Goal: Transaction & Acquisition: Purchase product/service

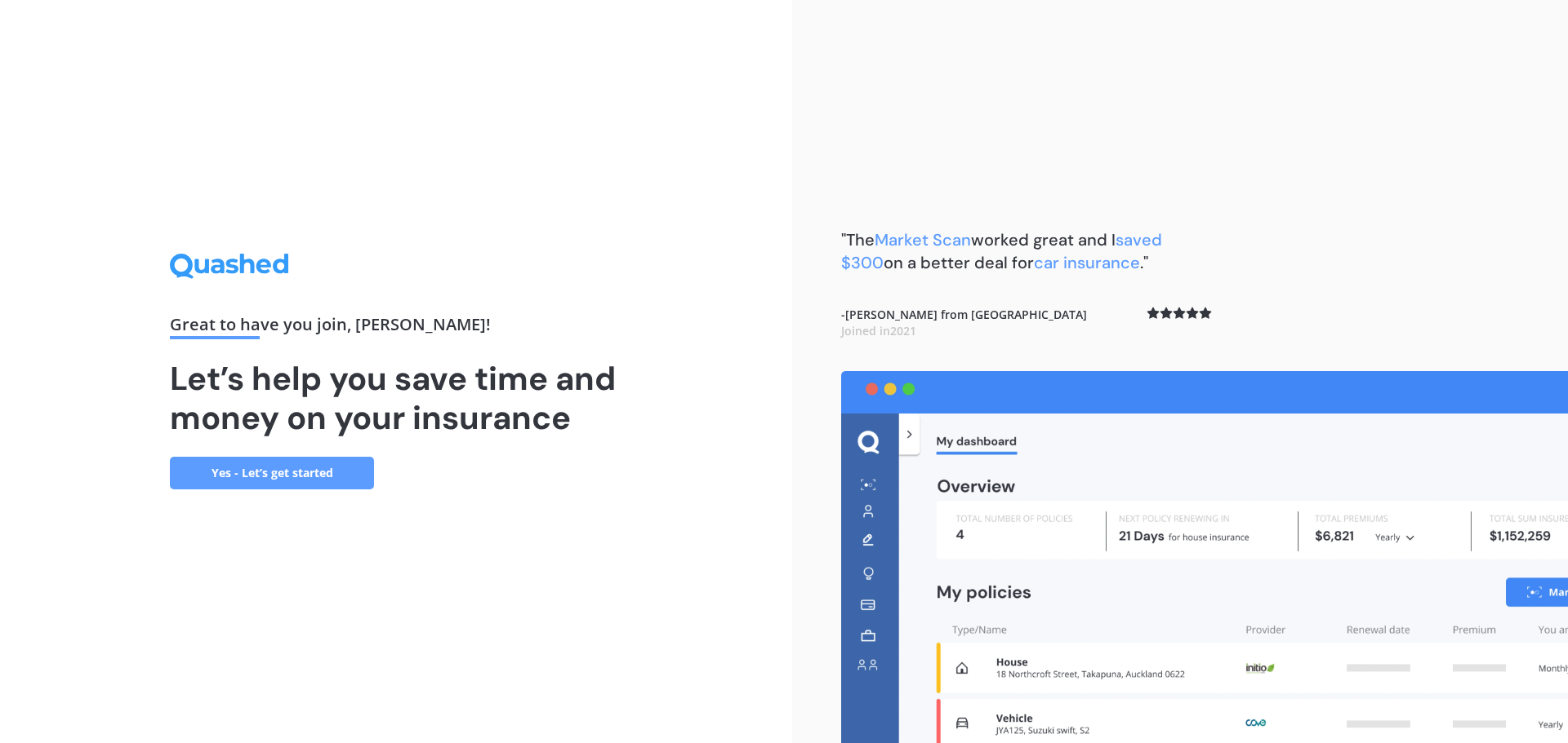
click at [331, 481] on link "Yes - Let’s get started" at bounding box center [271, 473] width 204 height 33
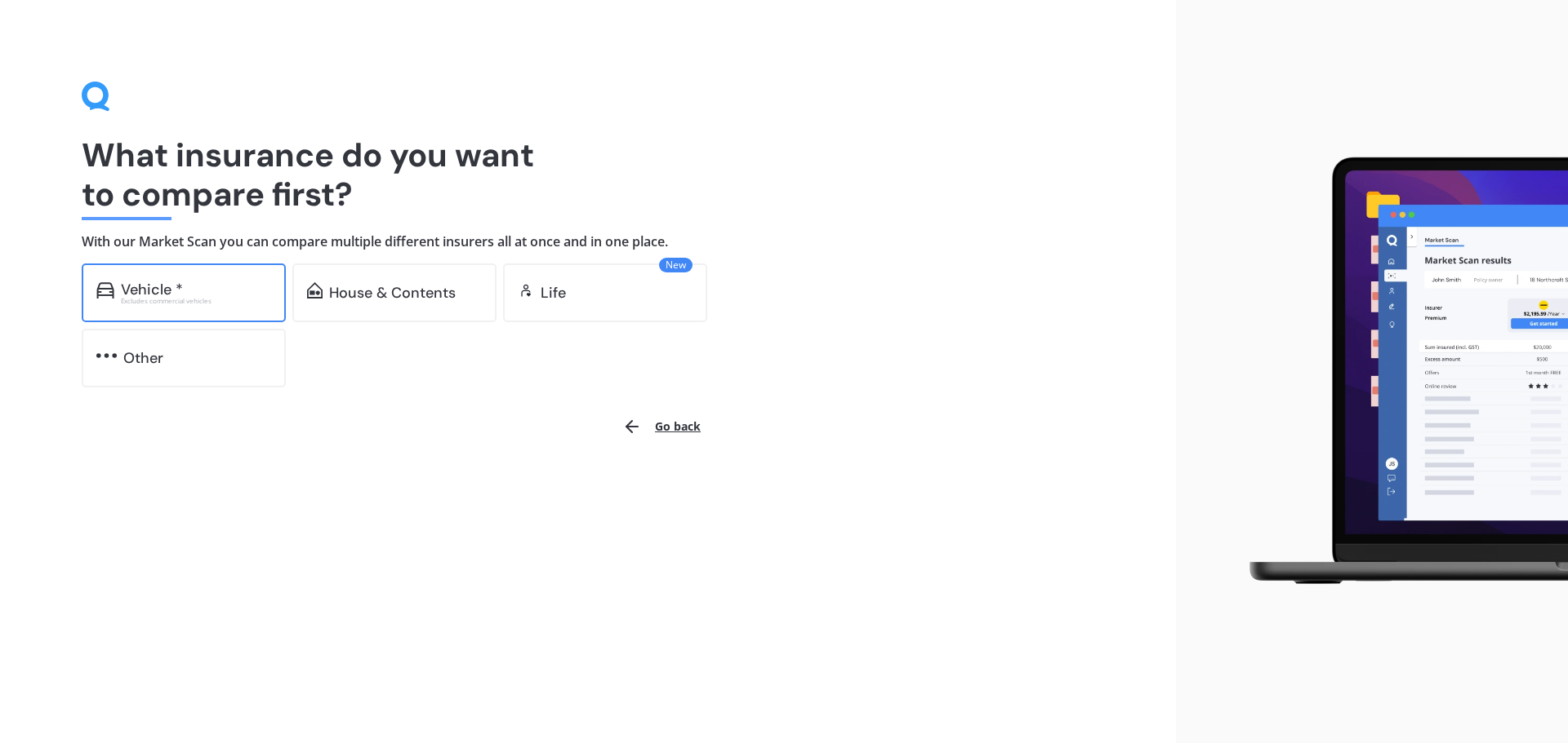
click at [199, 298] on div "Excludes commercial vehicles" at bounding box center [196, 302] width 150 height 7
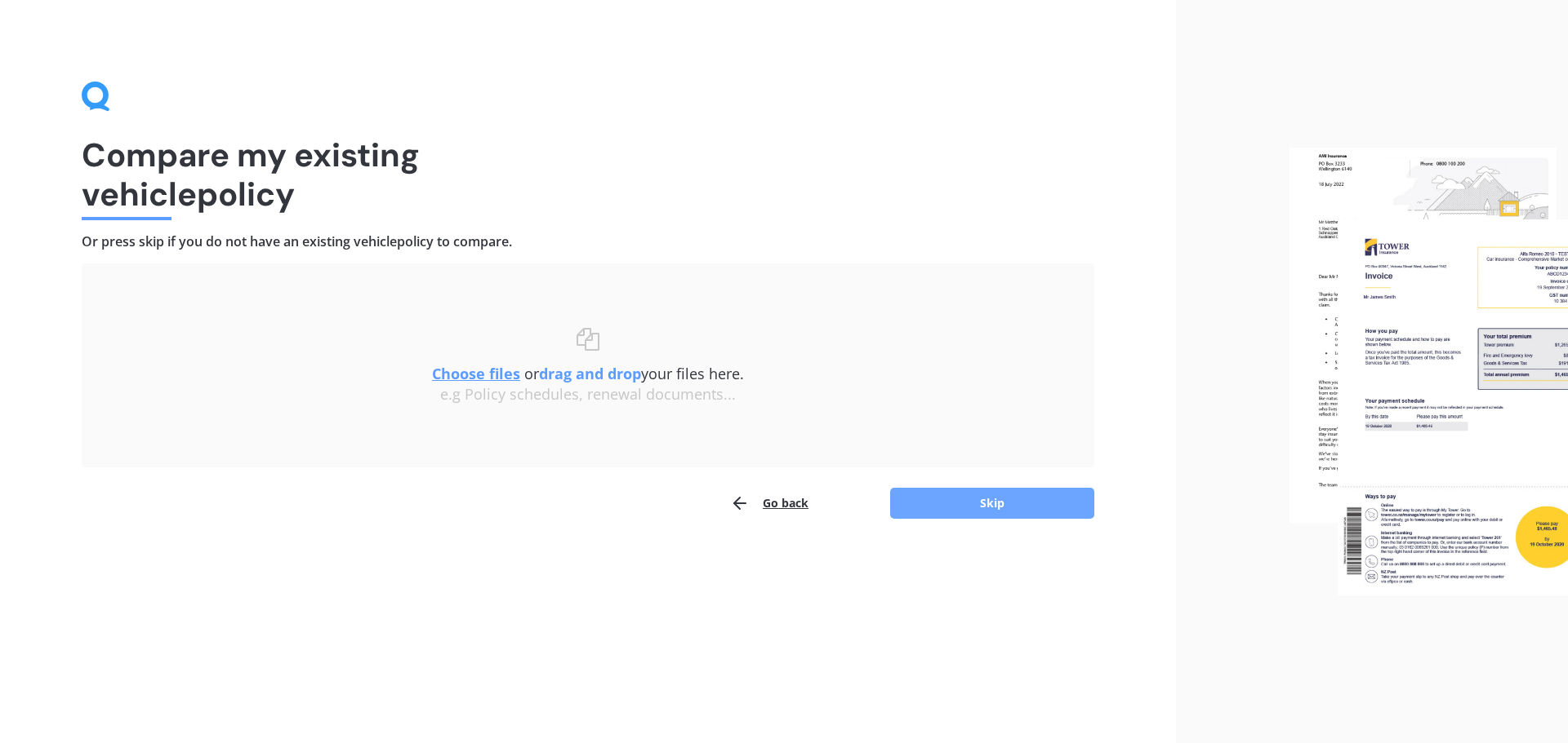
click at [955, 511] on button "Skip" at bounding box center [992, 504] width 204 height 31
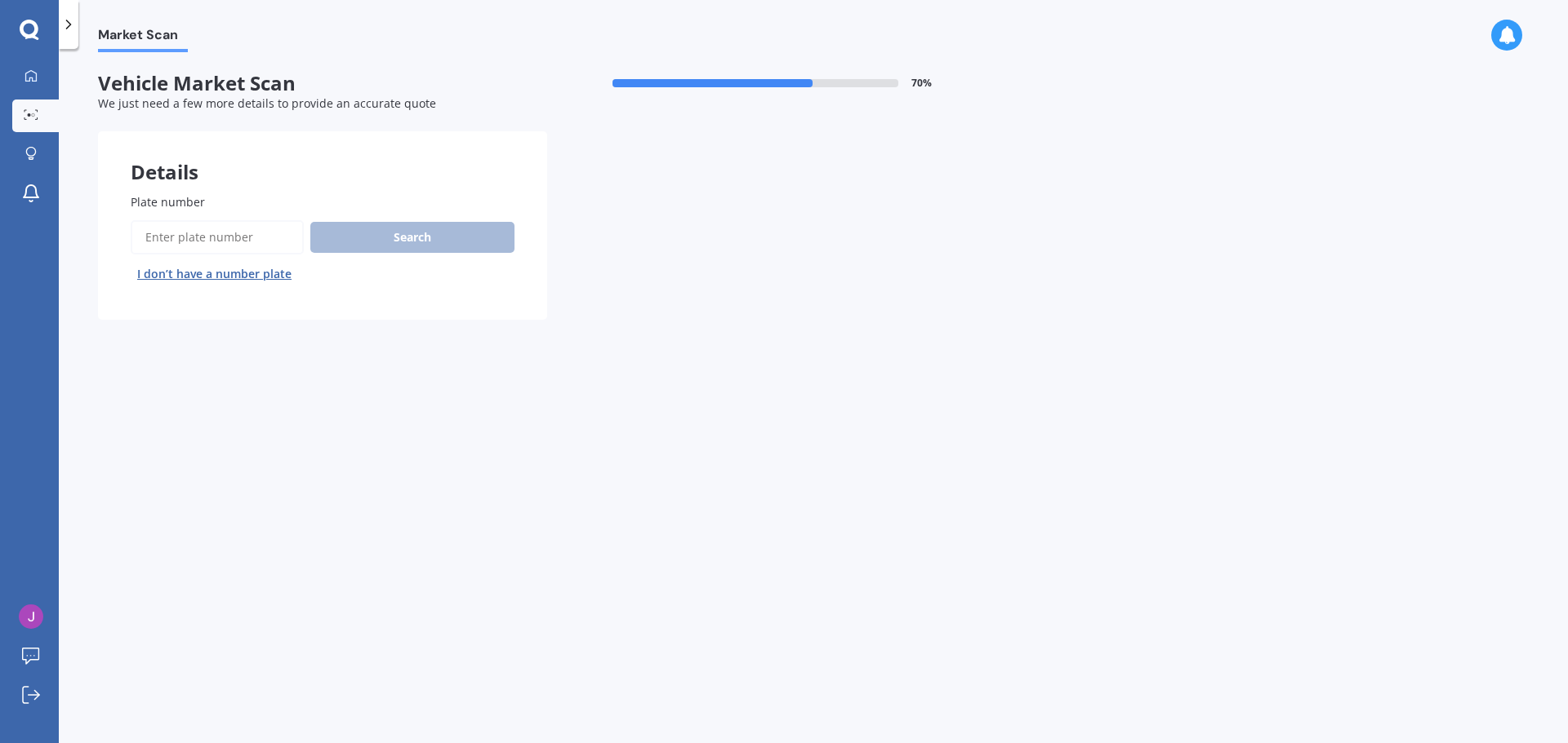
click at [182, 232] on input "Plate number" at bounding box center [217, 238] width 173 height 35
type input "Fhh366"
click at [408, 238] on button "Search" at bounding box center [412, 238] width 204 height 31
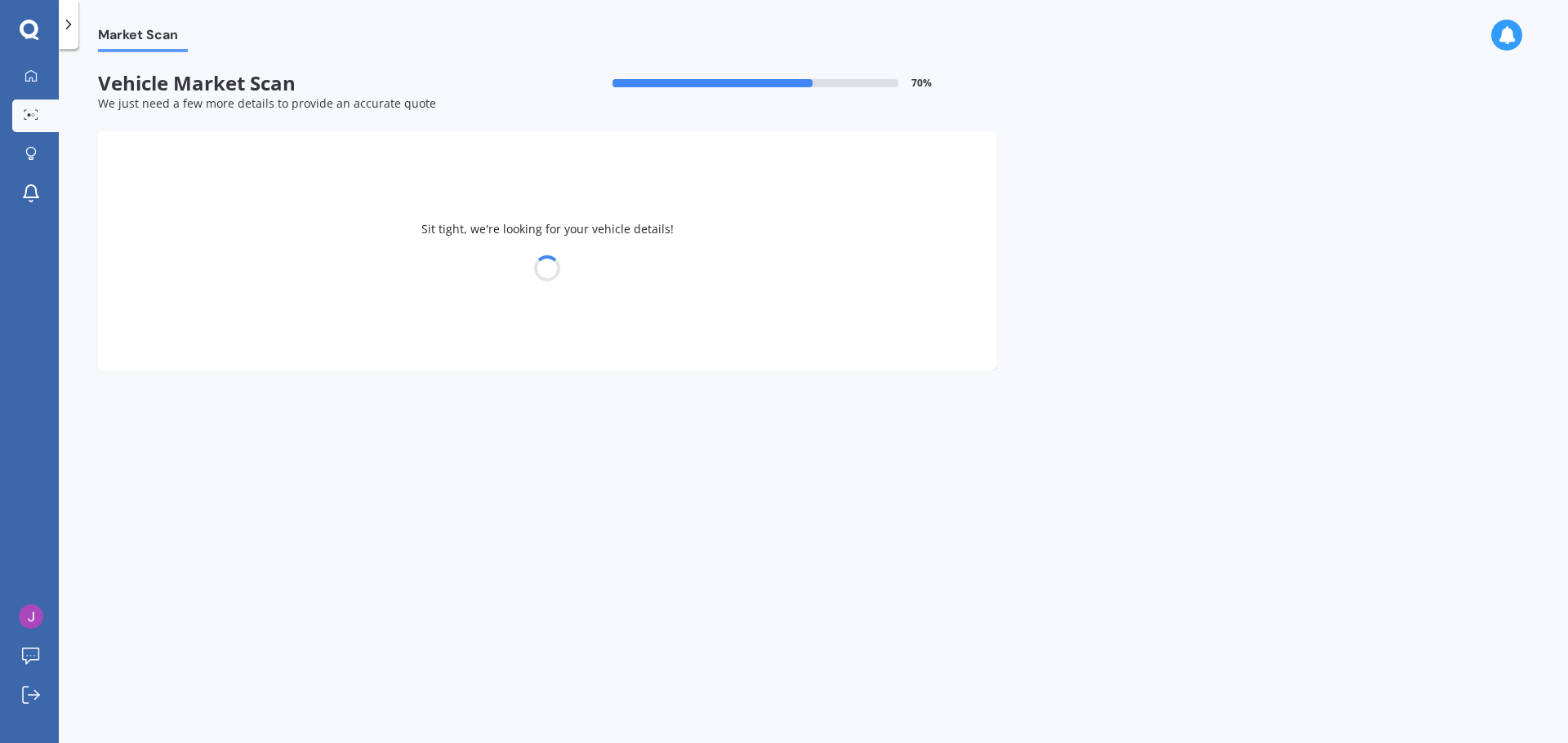
select select "JAGUAR"
select select "XF"
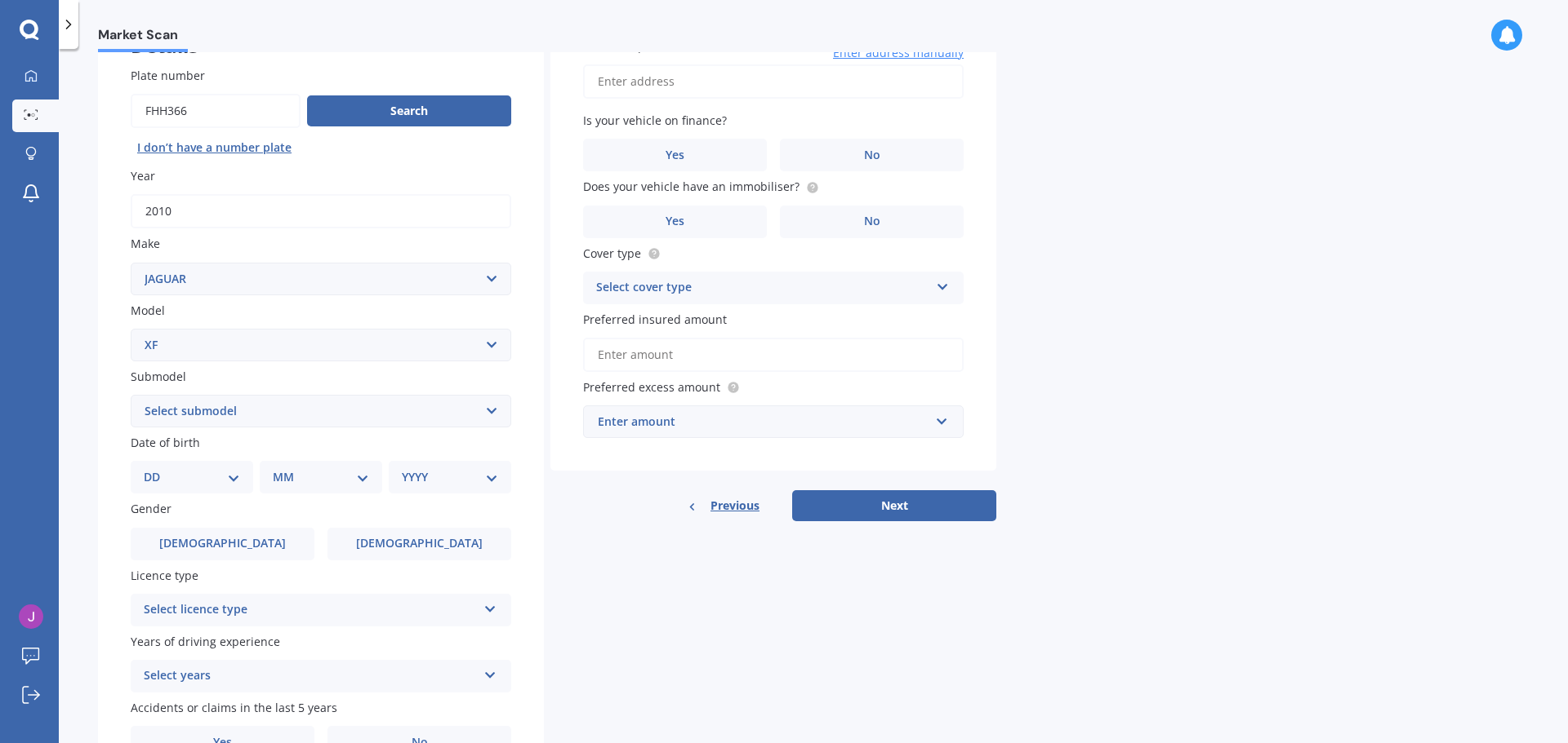
scroll to position [163, 0]
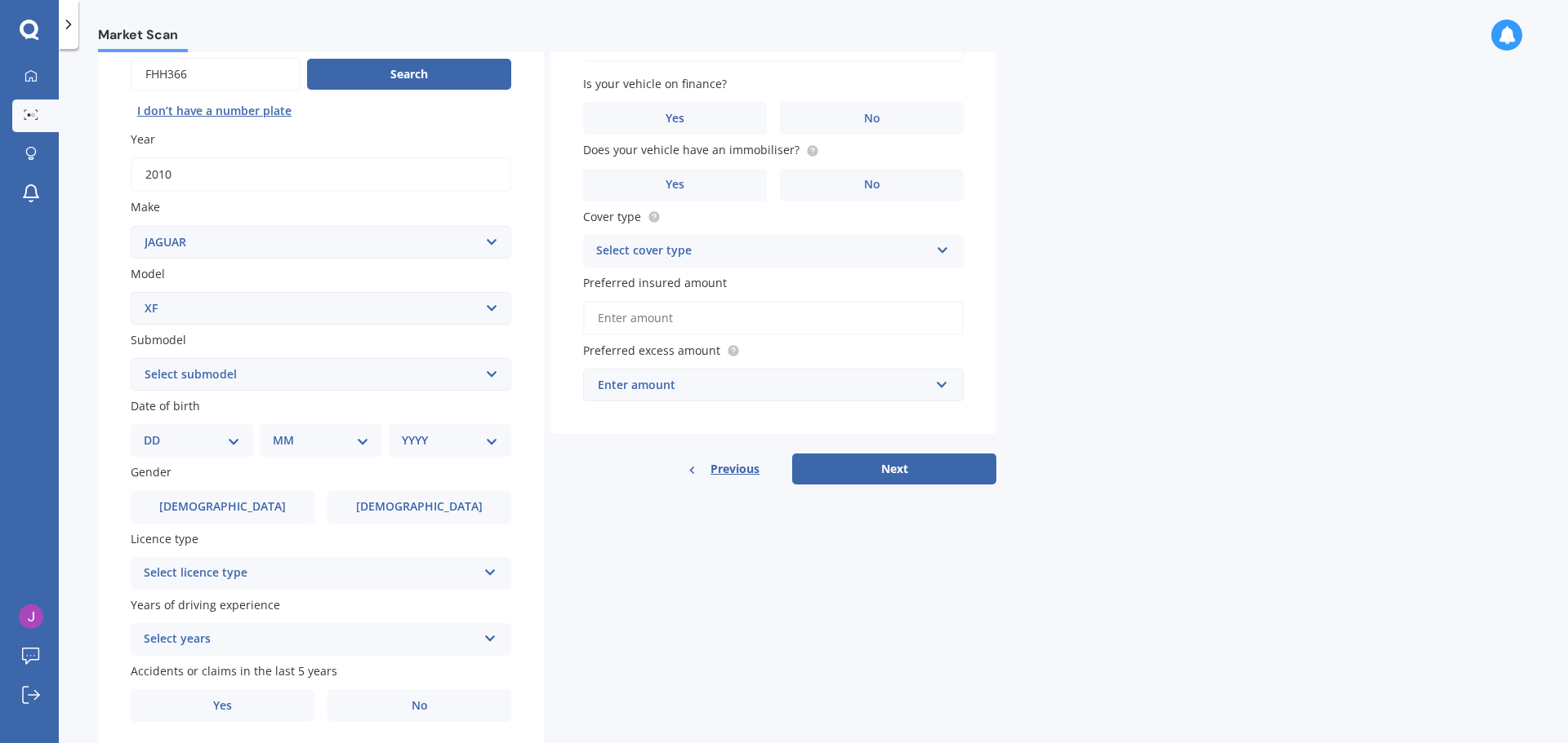
click at [347, 391] on select "Select submodel Diesel Petrol SV8" at bounding box center [321, 375] width 380 height 33
select select "DIESEL"
click at [131, 359] on select "Select submodel Diesel Petrol SV8" at bounding box center [321, 375] width 380 height 33
click at [239, 431] on div "DD 01 02 03 04 05 06 07 08 09 10 11 12 13 14 15 16 17 18 19 20 21 22 23 24 25 2…" at bounding box center [192, 441] width 123 height 33
click at [235, 440] on select "DD 01 02 03 04 05 06 07 08 09 10 11 12 13 14 15 16 17 18 19 20 21 22 23 24 25 2…" at bounding box center [191, 441] width 96 height 18
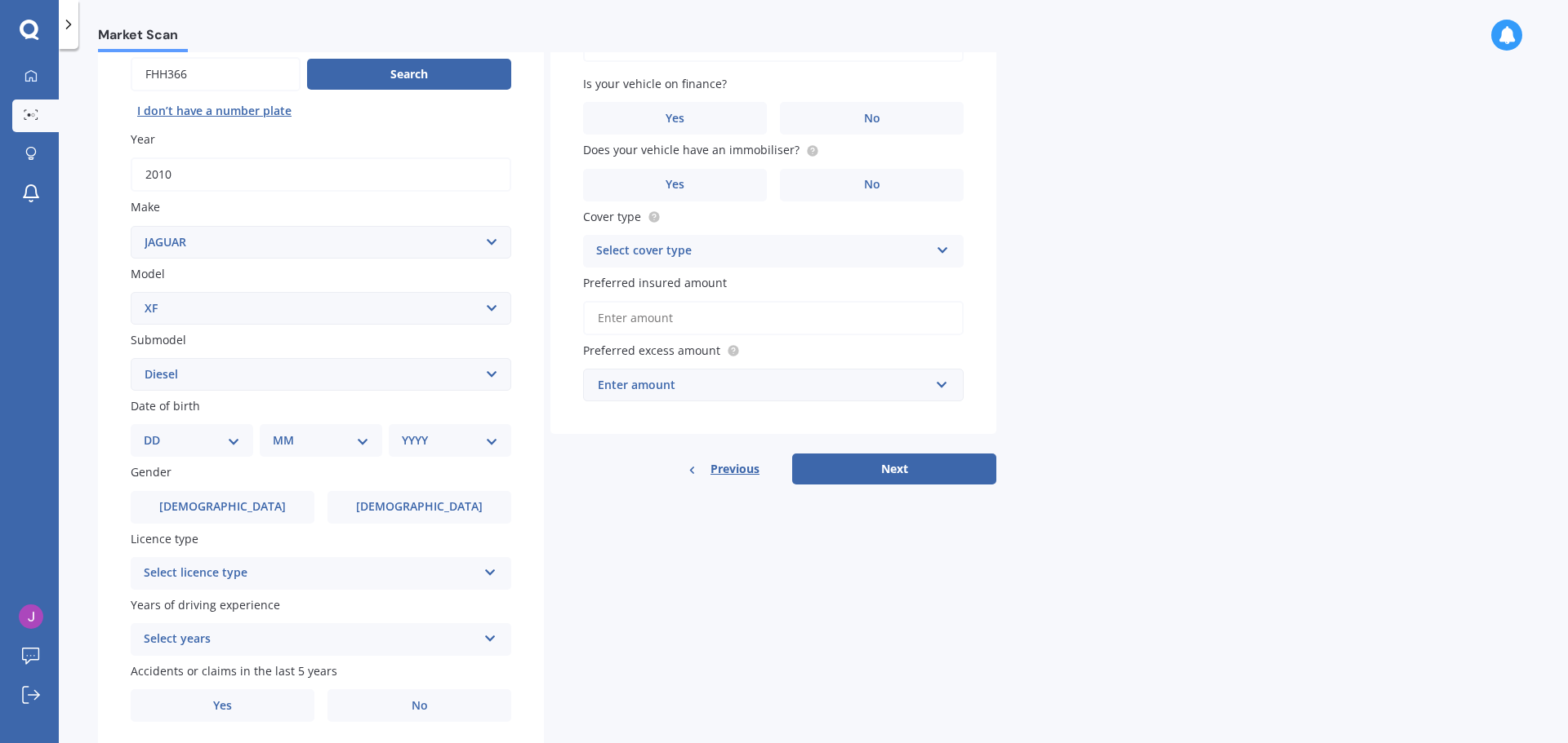
select select "24"
click at [156, 432] on select "DD 01 02 03 04 05 06 07 08 09 10 11 12 13 14 15 16 17 18 19 20 21 22 23 24 25 2…" at bounding box center [191, 441] width 96 height 18
click at [326, 442] on select "MM 01 02 03 04 05 06 07 08 09 10 11 12" at bounding box center [324, 441] width 90 height 18
select select "12"
click at [279, 432] on select "MM 01 02 03 04 05 06 07 08 09 10 11 12" at bounding box center [324, 441] width 90 height 18
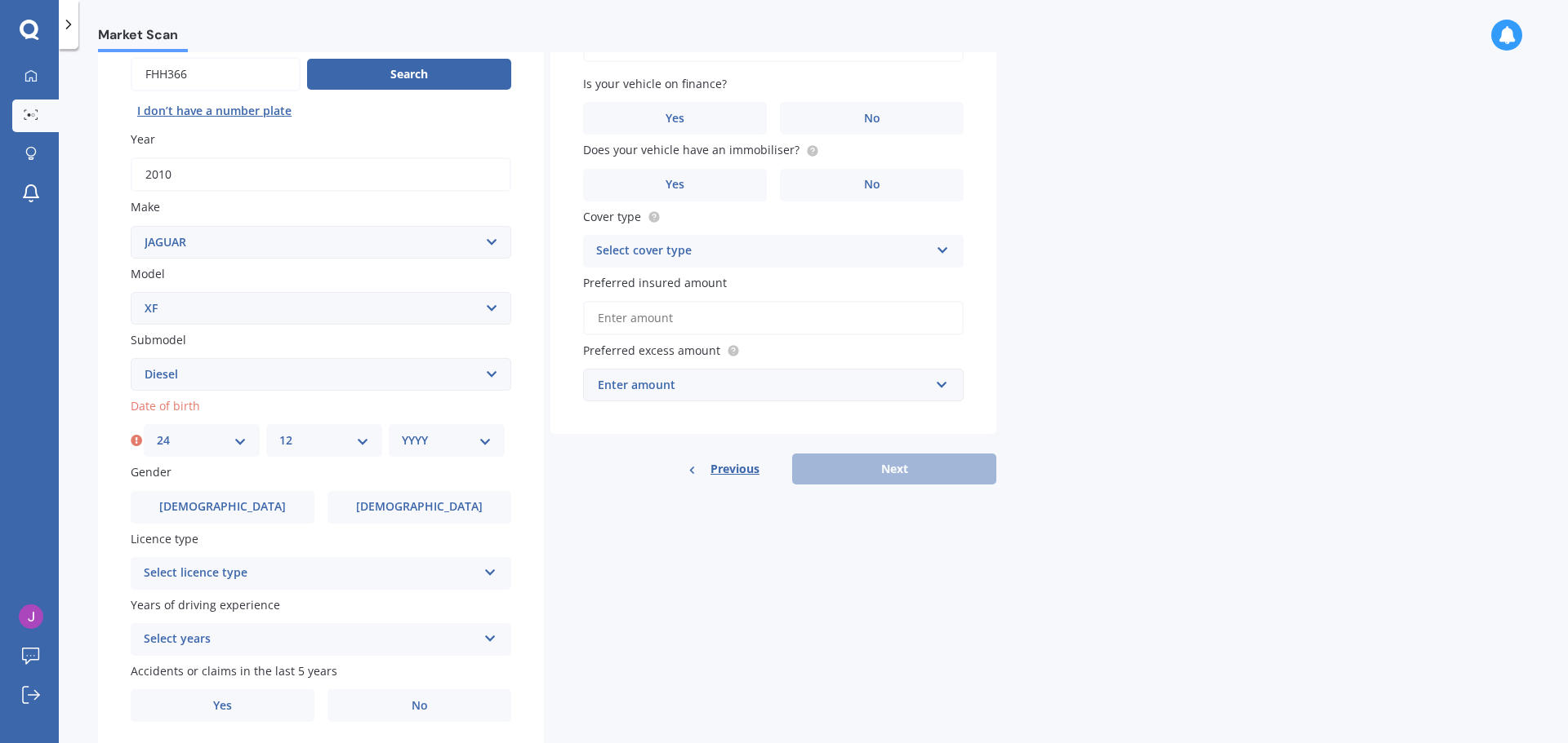
click at [437, 429] on div "YYYY 2025 2024 2023 2022 2021 2020 2019 2018 2017 2016 2015 2014 2013 2012 2011…" at bounding box center [447, 441] width 116 height 33
click at [437, 441] on select "YYYY 2025 2024 2023 2022 2021 2020 2019 2018 2017 2016 2015 2014 2013 2012 2011…" at bounding box center [447, 441] width 90 height 18
select select "1969"
click at [402, 432] on select "YYYY 2025 2024 2023 2022 2021 2020 2019 2018 2017 2016 2015 2014 2013 2012 2011…" at bounding box center [447, 441] width 90 height 18
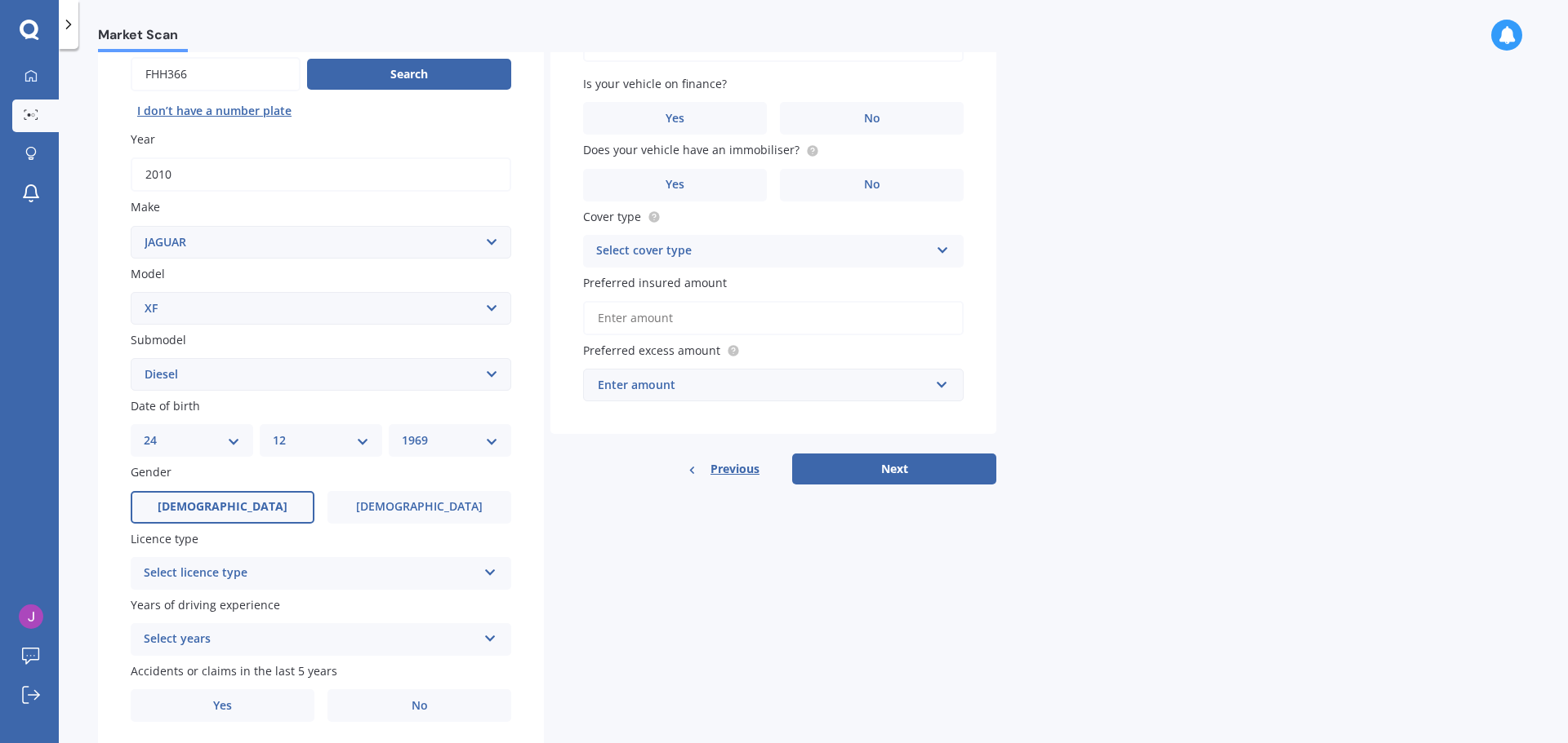
click at [239, 504] on label "[DEMOGRAPHIC_DATA]" at bounding box center [222, 508] width 184 height 33
click at [0, 0] on input "[DEMOGRAPHIC_DATA]" at bounding box center [0, 0] width 0 height 0
click at [248, 574] on div "Select licence type" at bounding box center [309, 574] width 333 height 20
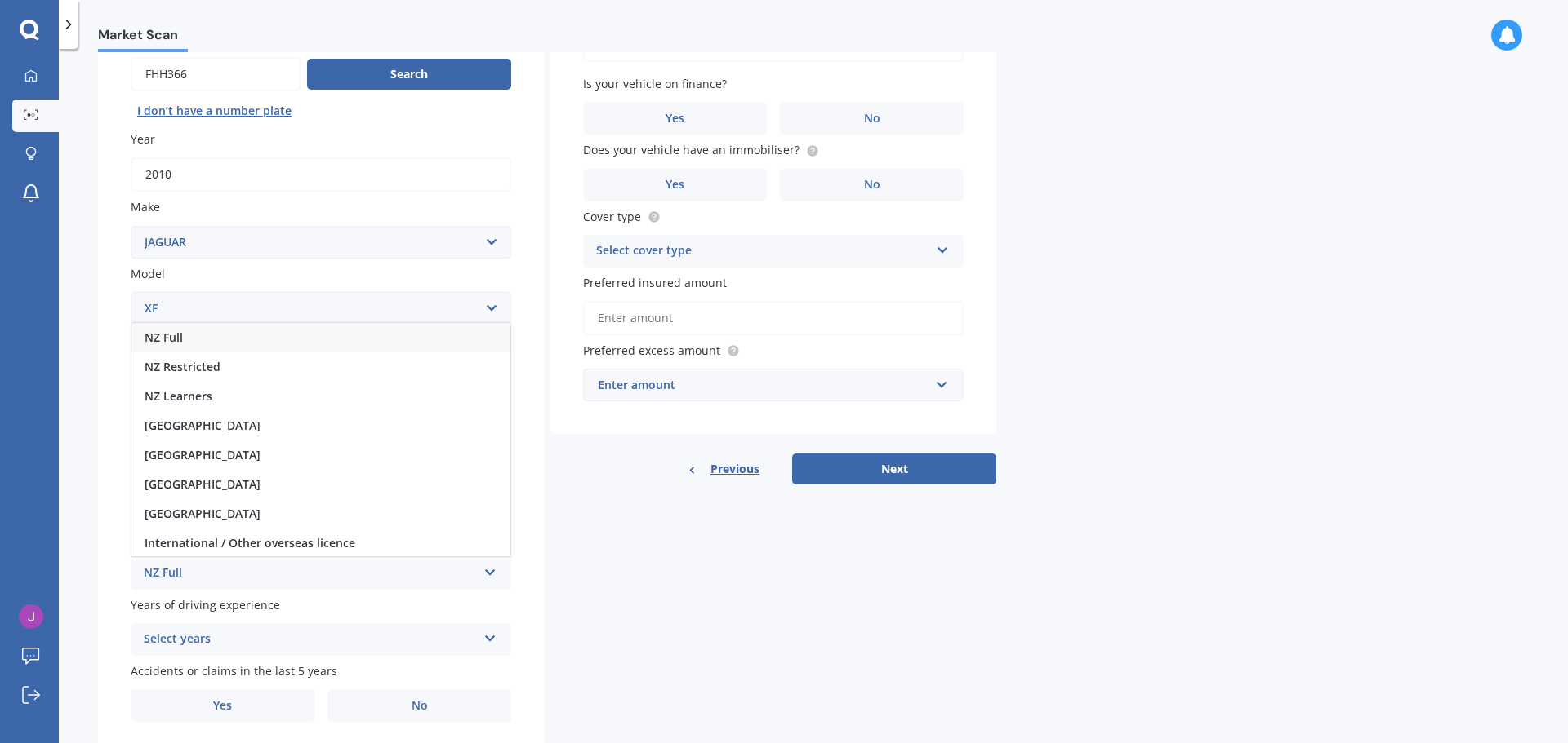
click at [214, 343] on div "NZ Full" at bounding box center [321, 338] width 379 height 29
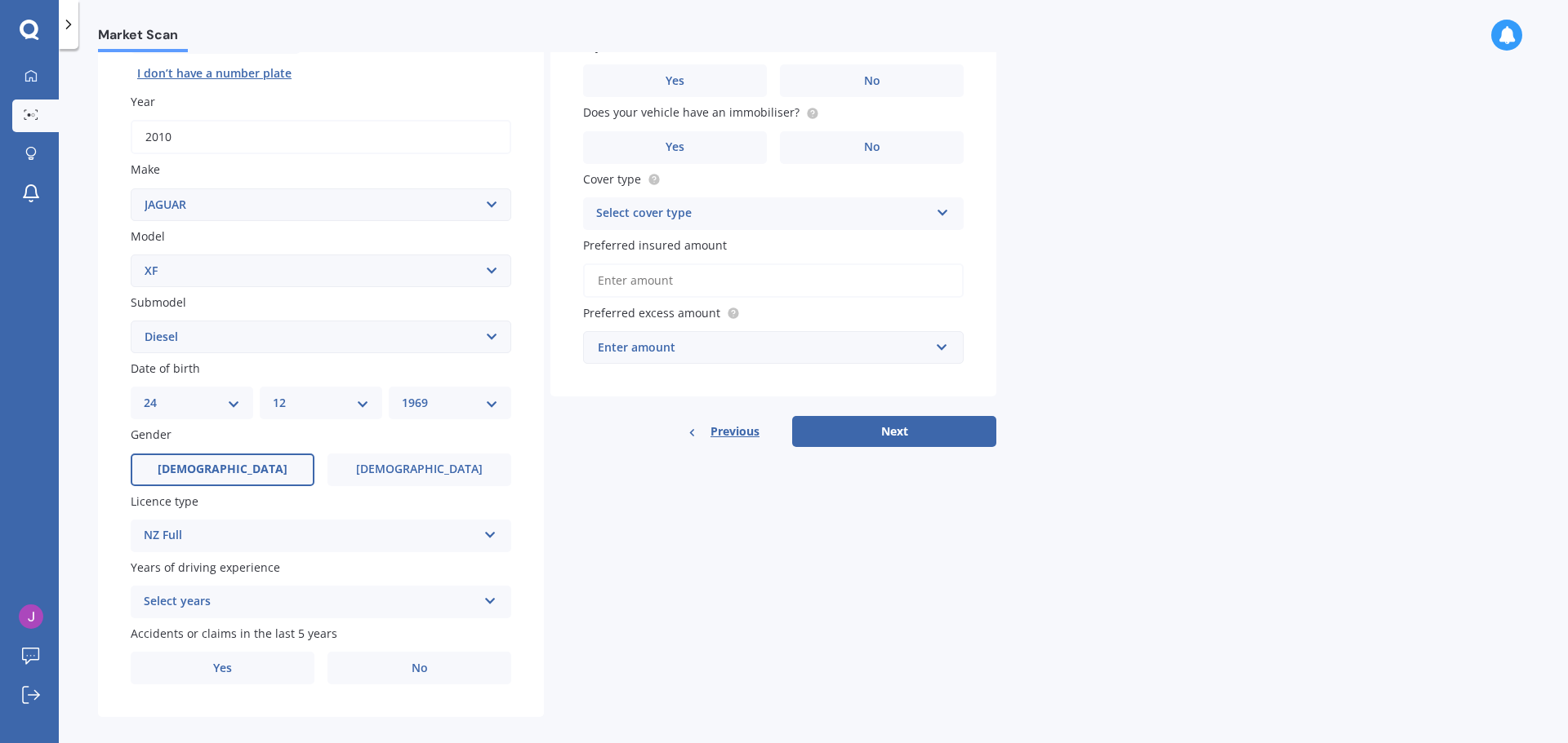
scroll to position [217, 0]
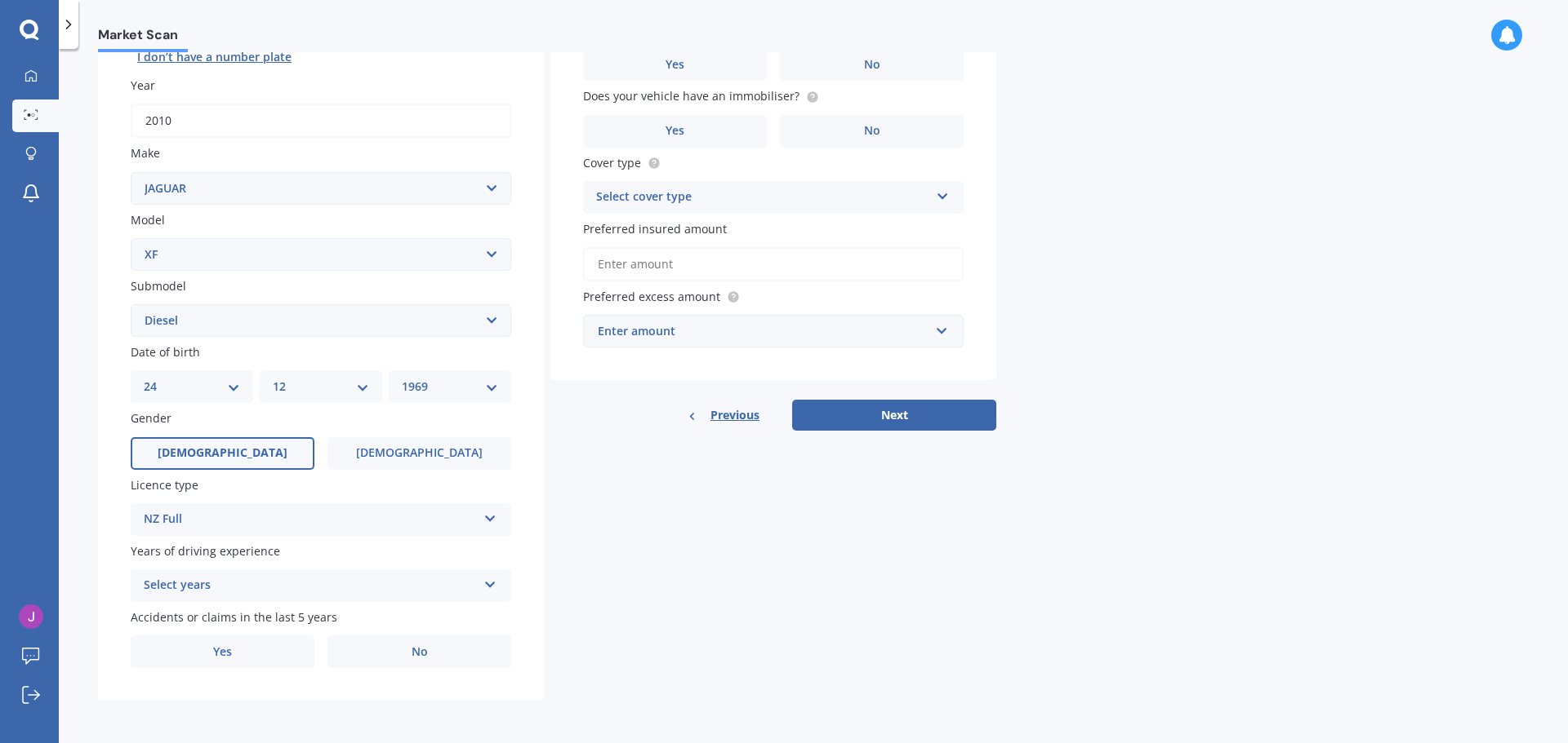
click at [265, 595] on div "Select years" at bounding box center [309, 586] width 333 height 20
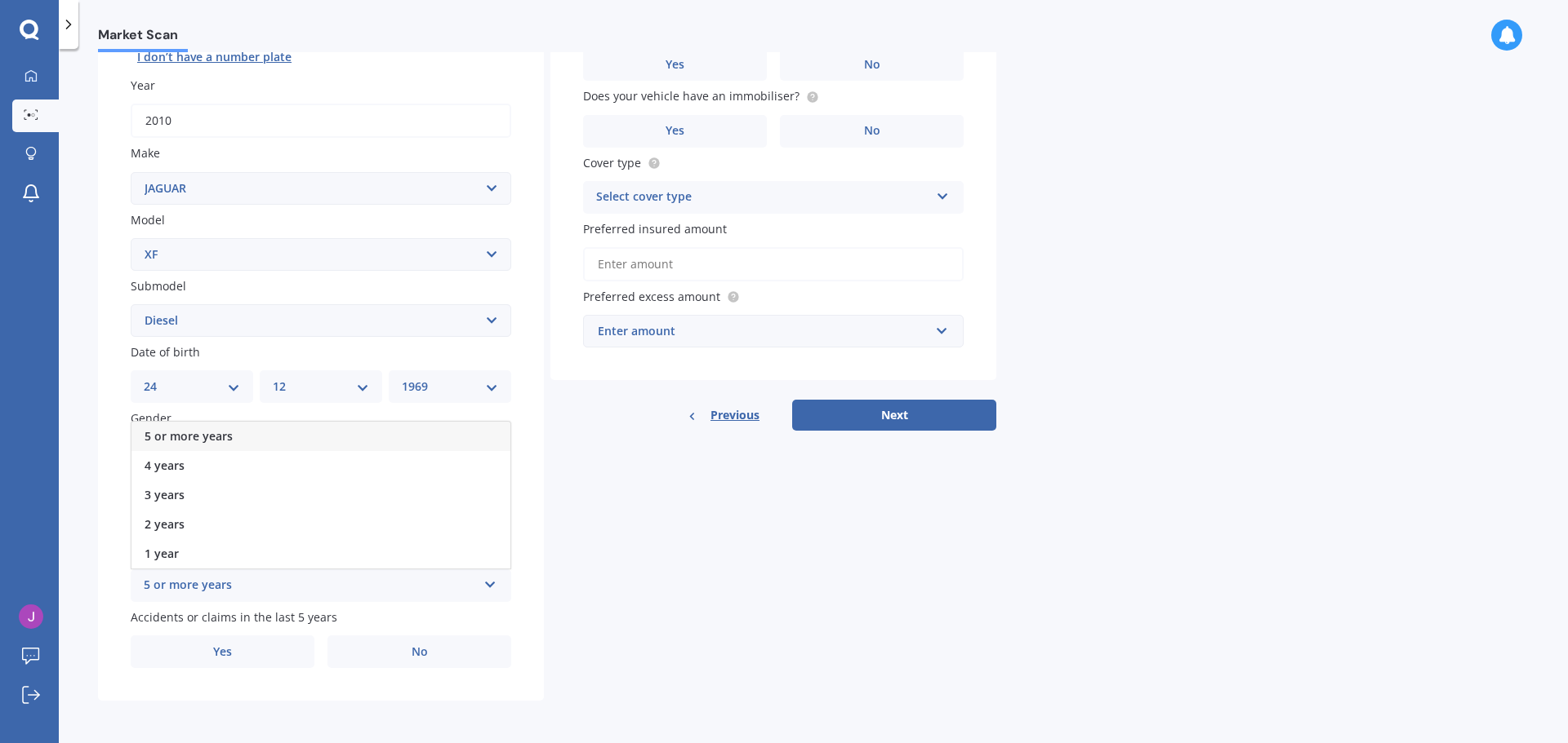
click at [214, 434] on span "5 or more years" at bounding box center [188, 436] width 88 height 16
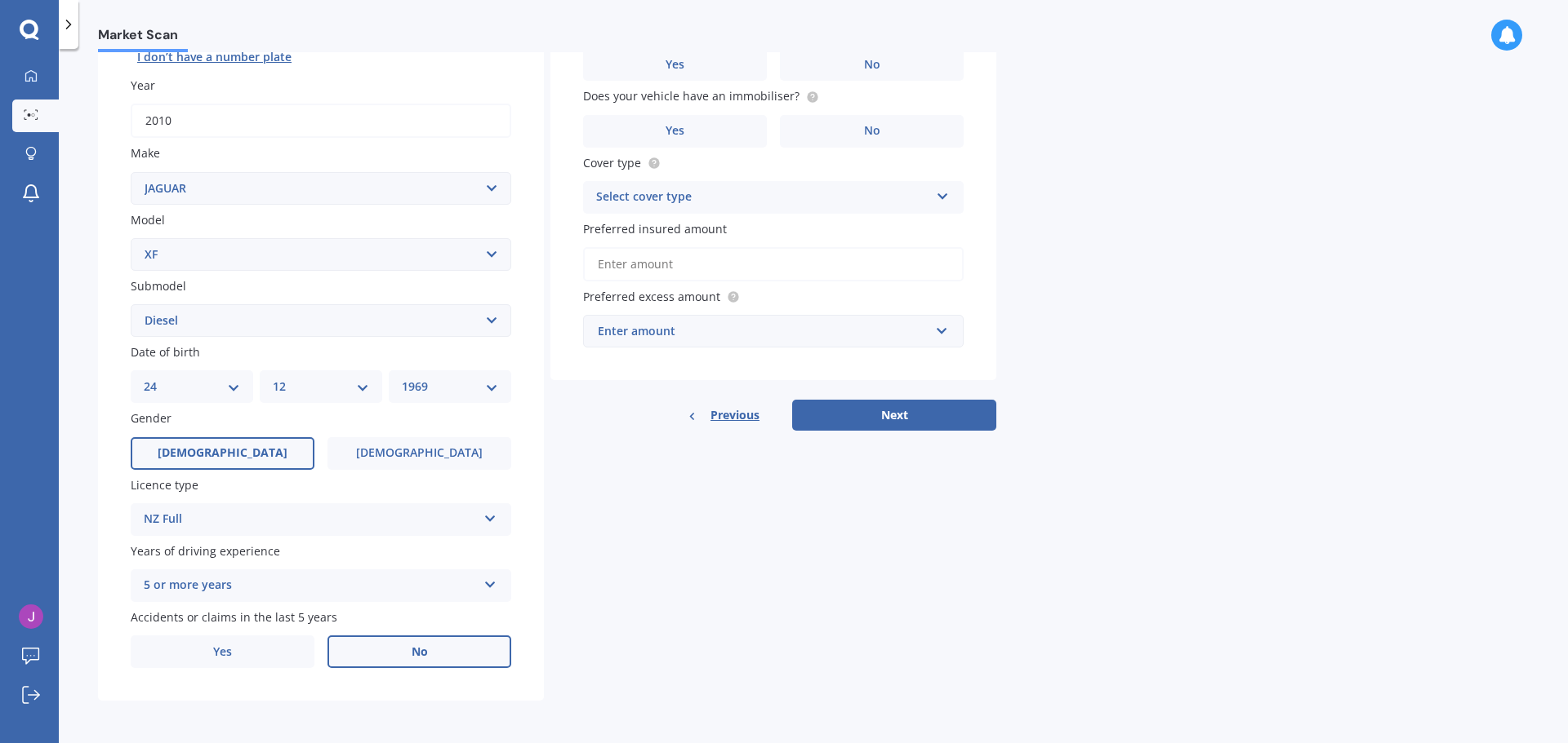
click at [371, 642] on label "No" at bounding box center [419, 652] width 184 height 33
click at [0, 0] on input "No" at bounding box center [0, 0] width 0 height 0
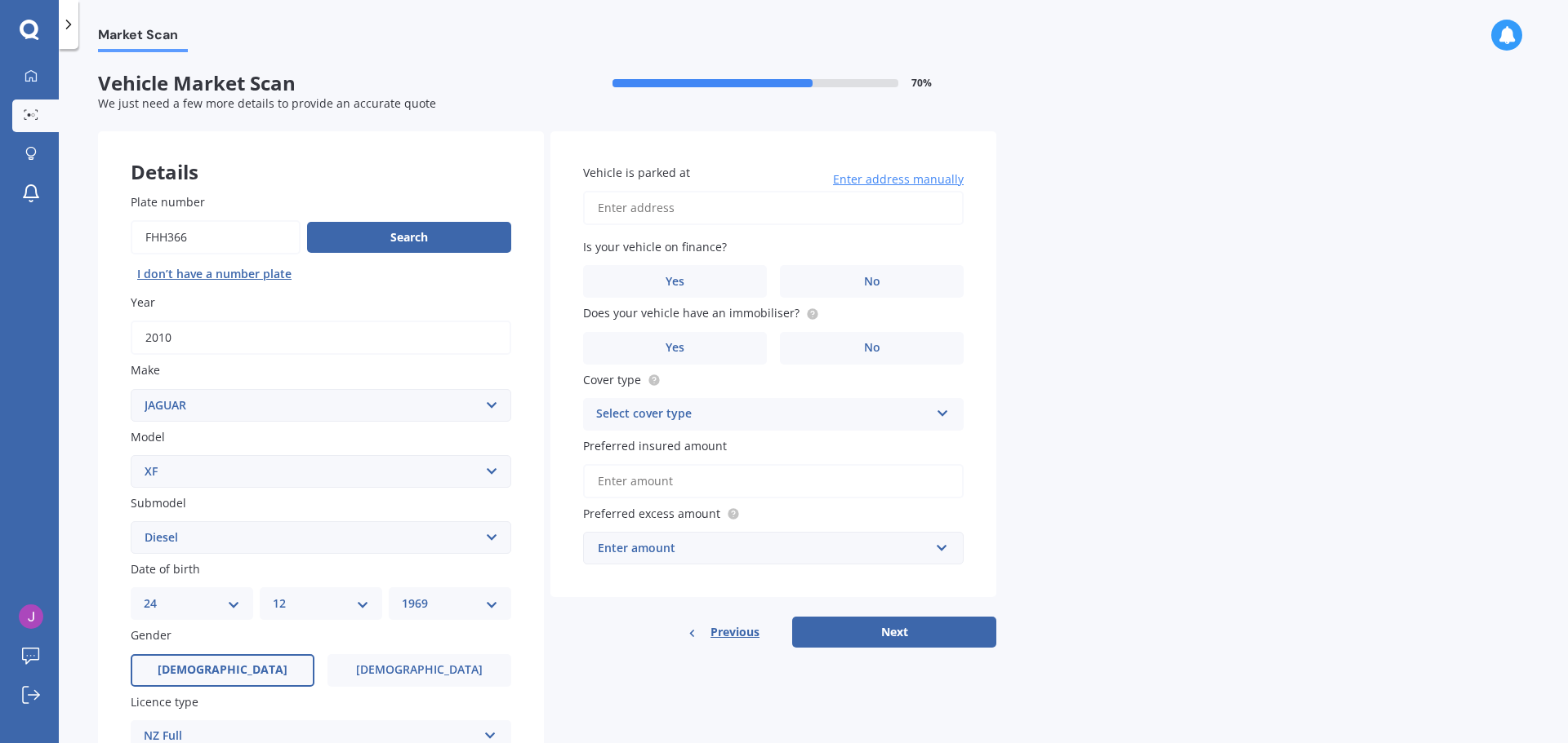
click at [825, 199] on input "Vehicle is parked at" at bounding box center [773, 208] width 380 height 35
type input "[STREET_ADDRESS]"
click at [817, 279] on label "No" at bounding box center [871, 282] width 184 height 33
click at [0, 0] on input "No" at bounding box center [0, 0] width 0 height 0
click at [713, 359] on label "Yes" at bounding box center [674, 348] width 184 height 33
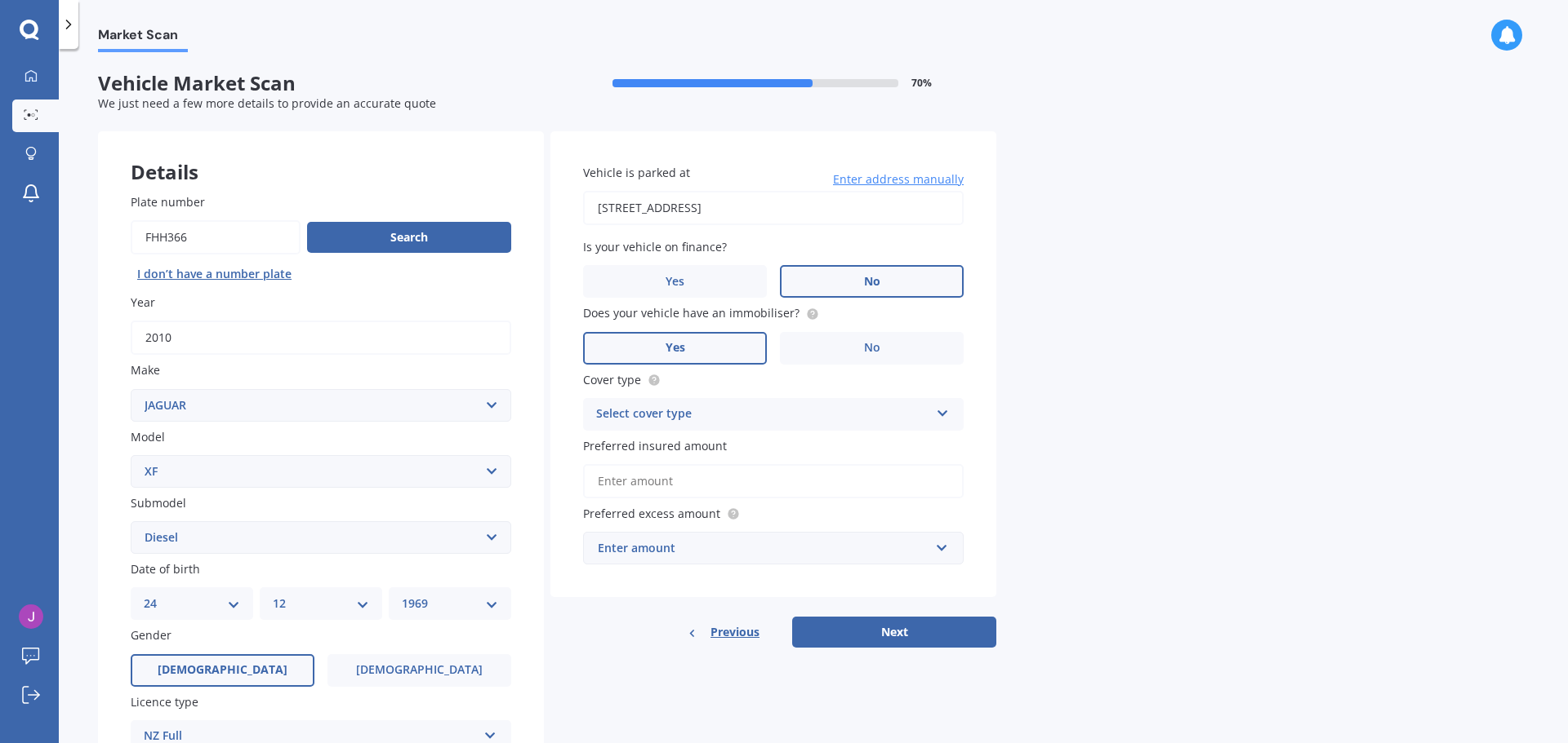
click at [0, 0] on input "Yes" at bounding box center [0, 0] width 0 height 0
click at [704, 403] on div "Select cover type Comprehensive Third Party, Fire & Theft Third Party" at bounding box center [773, 415] width 380 height 33
click at [670, 439] on span "Comprehensive" at bounding box center [640, 446] width 86 height 16
click at [649, 481] on input "Preferred insured amount" at bounding box center [773, 481] width 380 height 35
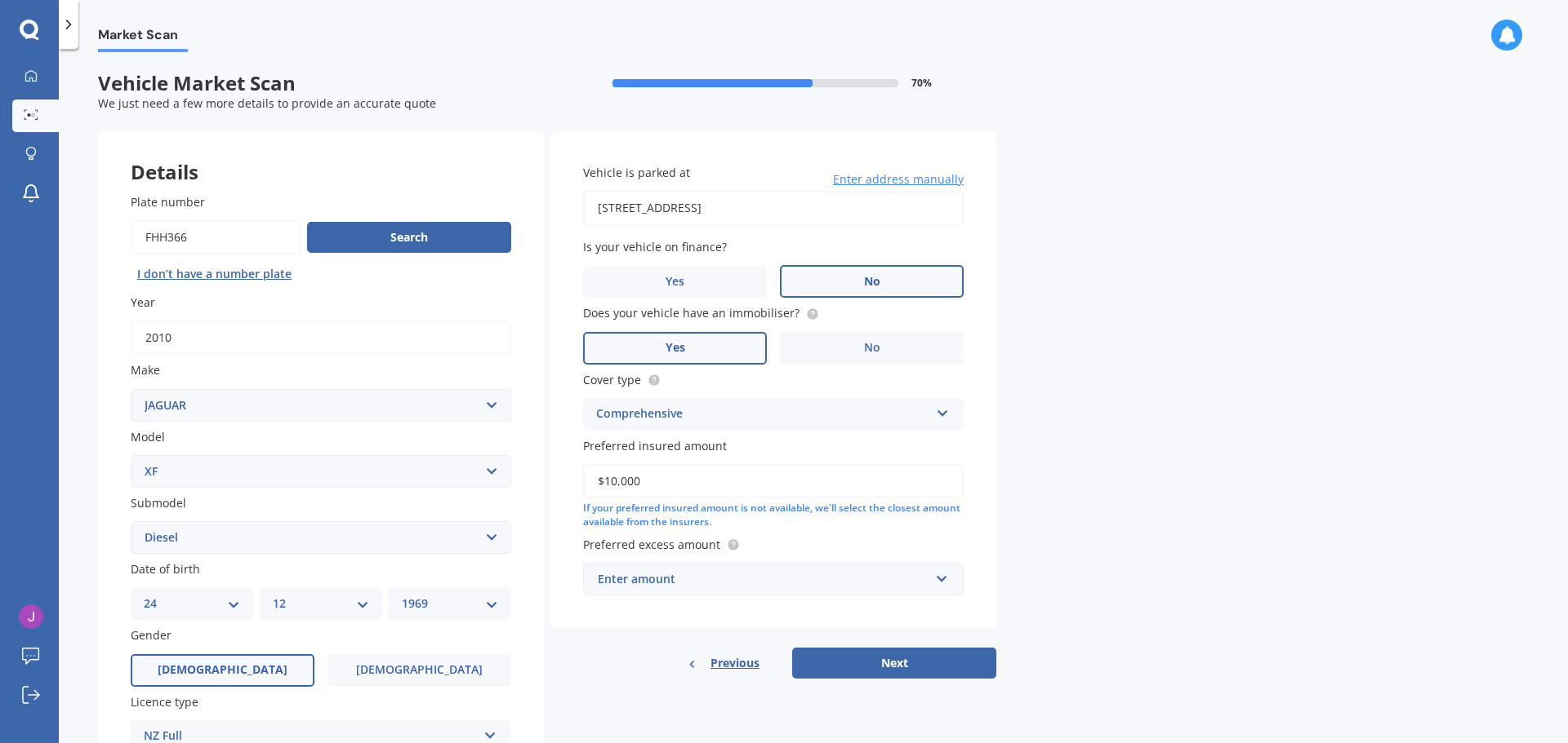
type input "$10,000"
click at [710, 581] on div "Enter amount" at bounding box center [762, 579] width 331 height 18
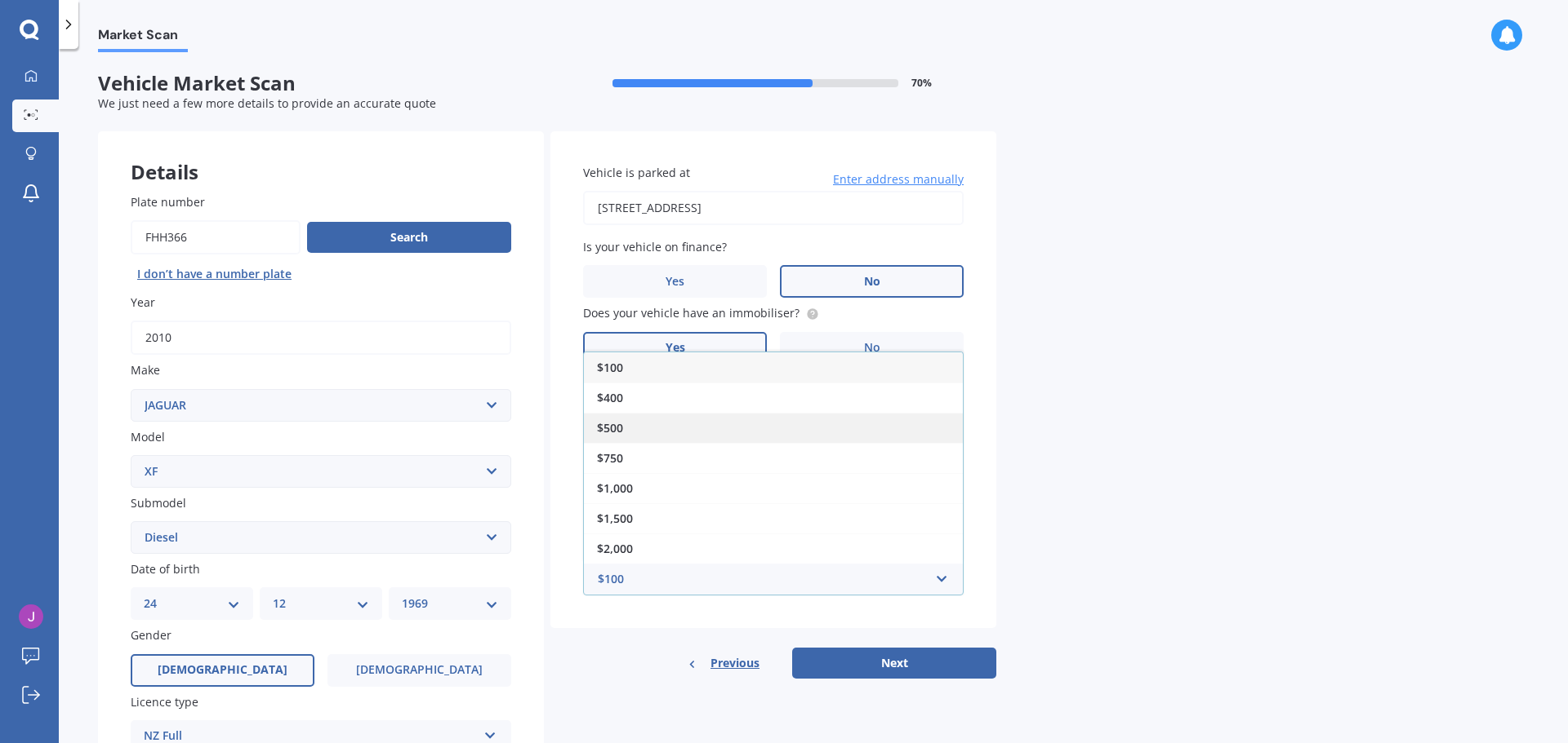
click at [627, 426] on div "$500" at bounding box center [773, 428] width 379 height 30
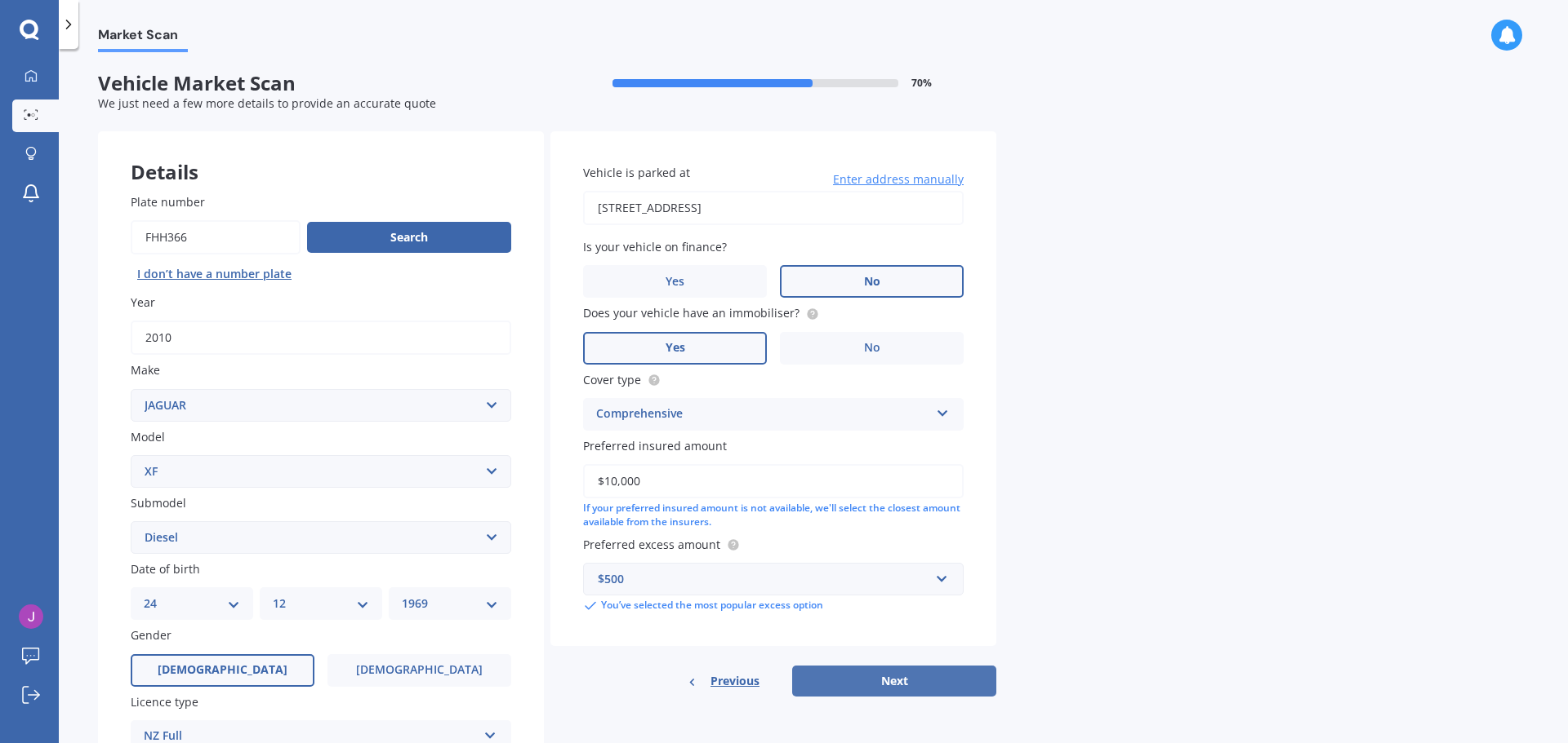
click at [877, 683] on button "Next" at bounding box center [894, 682] width 204 height 31
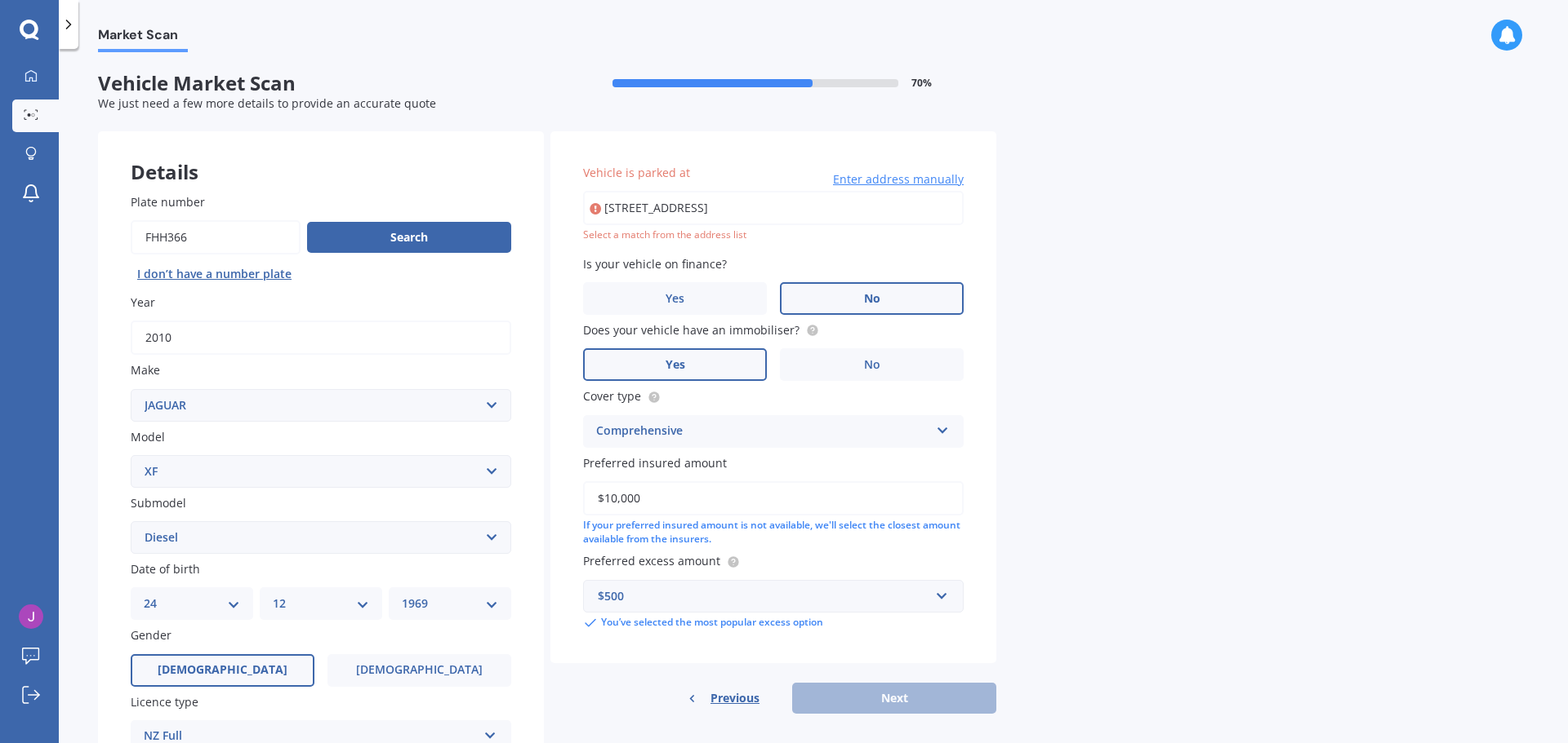
scroll to position [0, 53]
click at [866, 208] on input "[STREET_ADDRESS]" at bounding box center [773, 208] width 380 height 35
drag, startPoint x: 951, startPoint y: 205, endPoint x: 889, endPoint y: 206, distance: 62.0
click at [889, 206] on input "[STREET_ADDRESS]" at bounding box center [773, 208] width 380 height 35
drag, startPoint x: 692, startPoint y: 207, endPoint x: 1044, endPoint y: 205, distance: 352.0
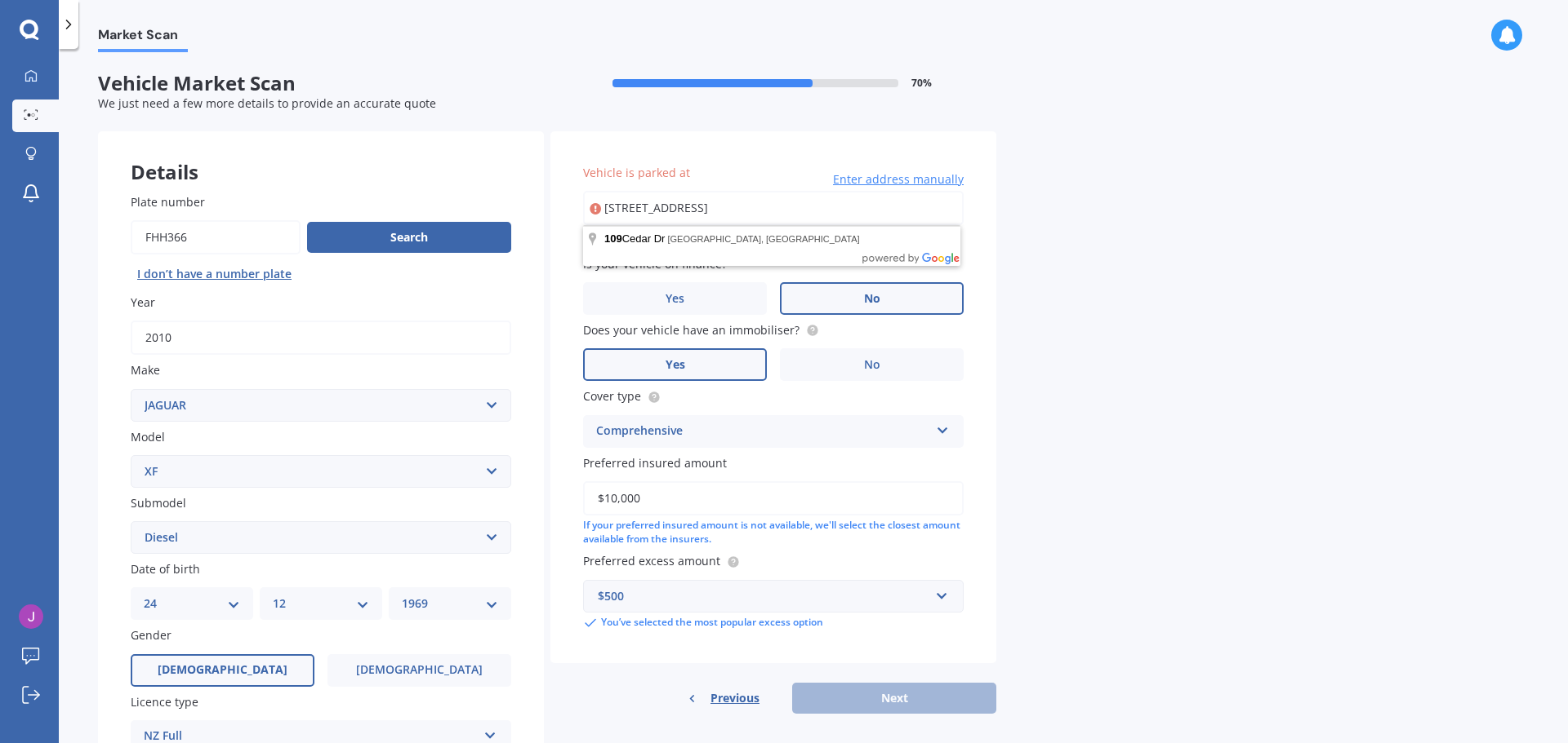
click at [1044, 205] on div "Market Scan Vehicle Market Scan 70 % We just need a few more details to provide…" at bounding box center [813, 399] width 1509 height 695
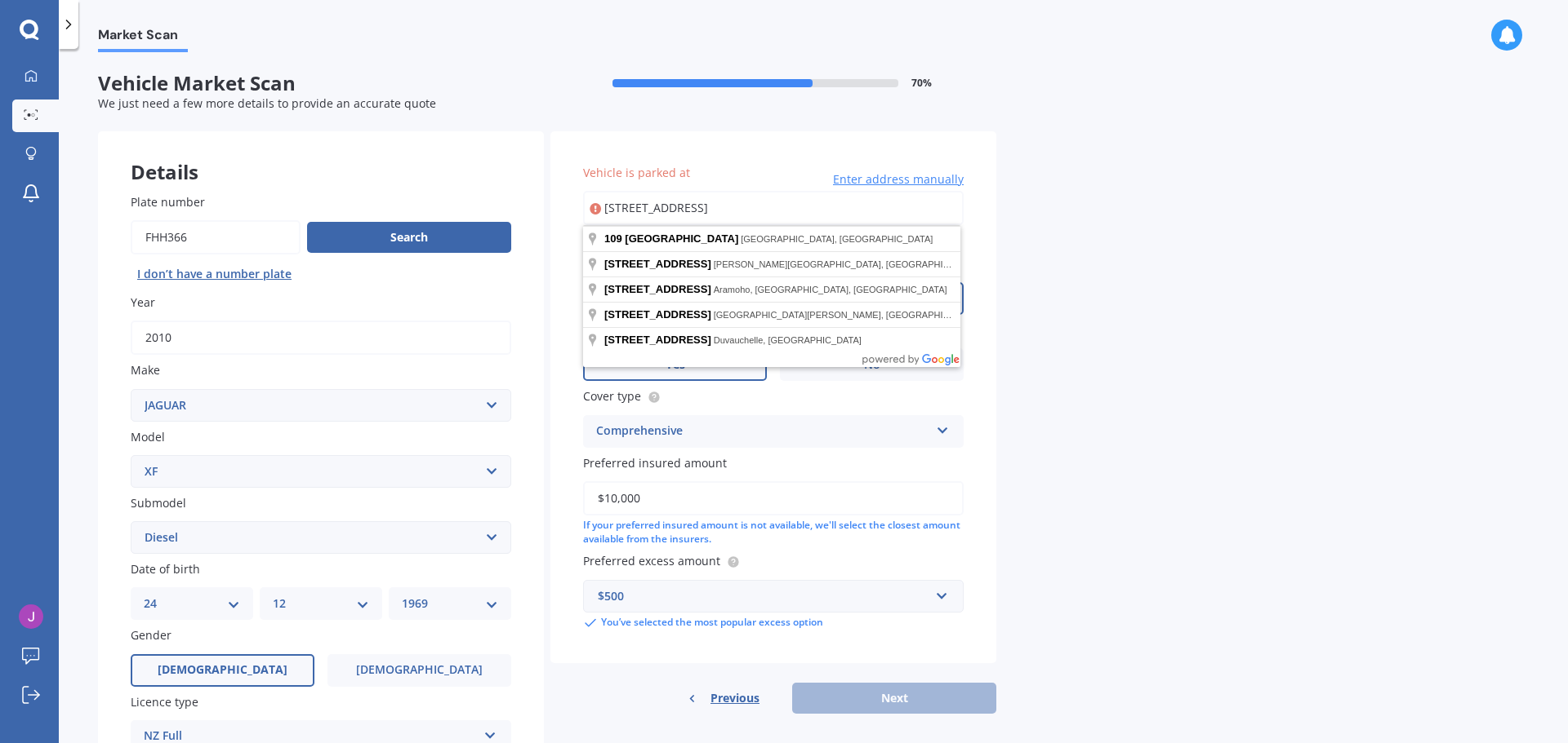
type input "[STREET_ADDRESS]"
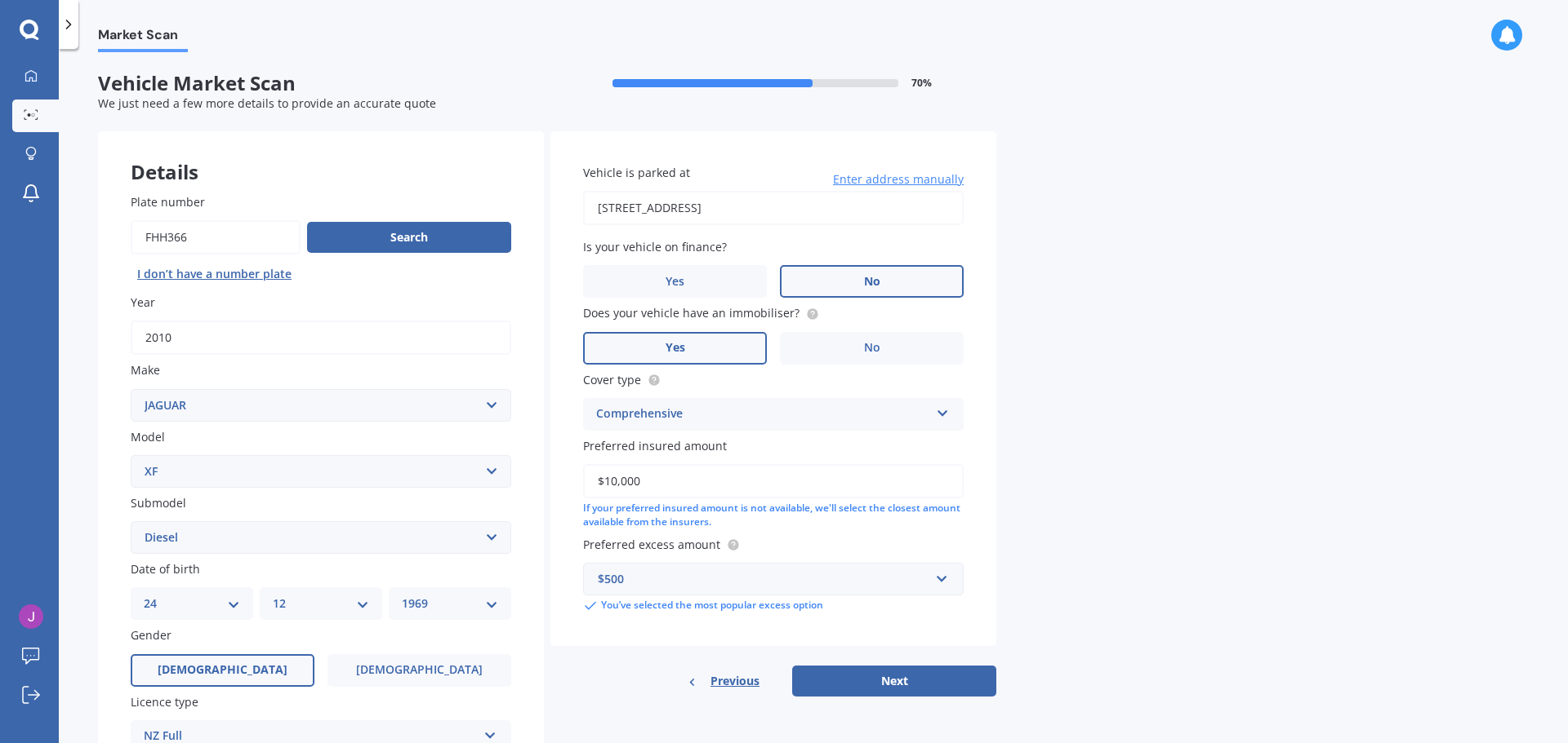
click at [836, 699] on div "Details Plate number Search I don’t have a number plate Year [DATE] Make Select…" at bounding box center [546, 524] width 898 height 787
click at [844, 684] on button "Next" at bounding box center [894, 682] width 204 height 31
select select "24"
select select "12"
select select "1969"
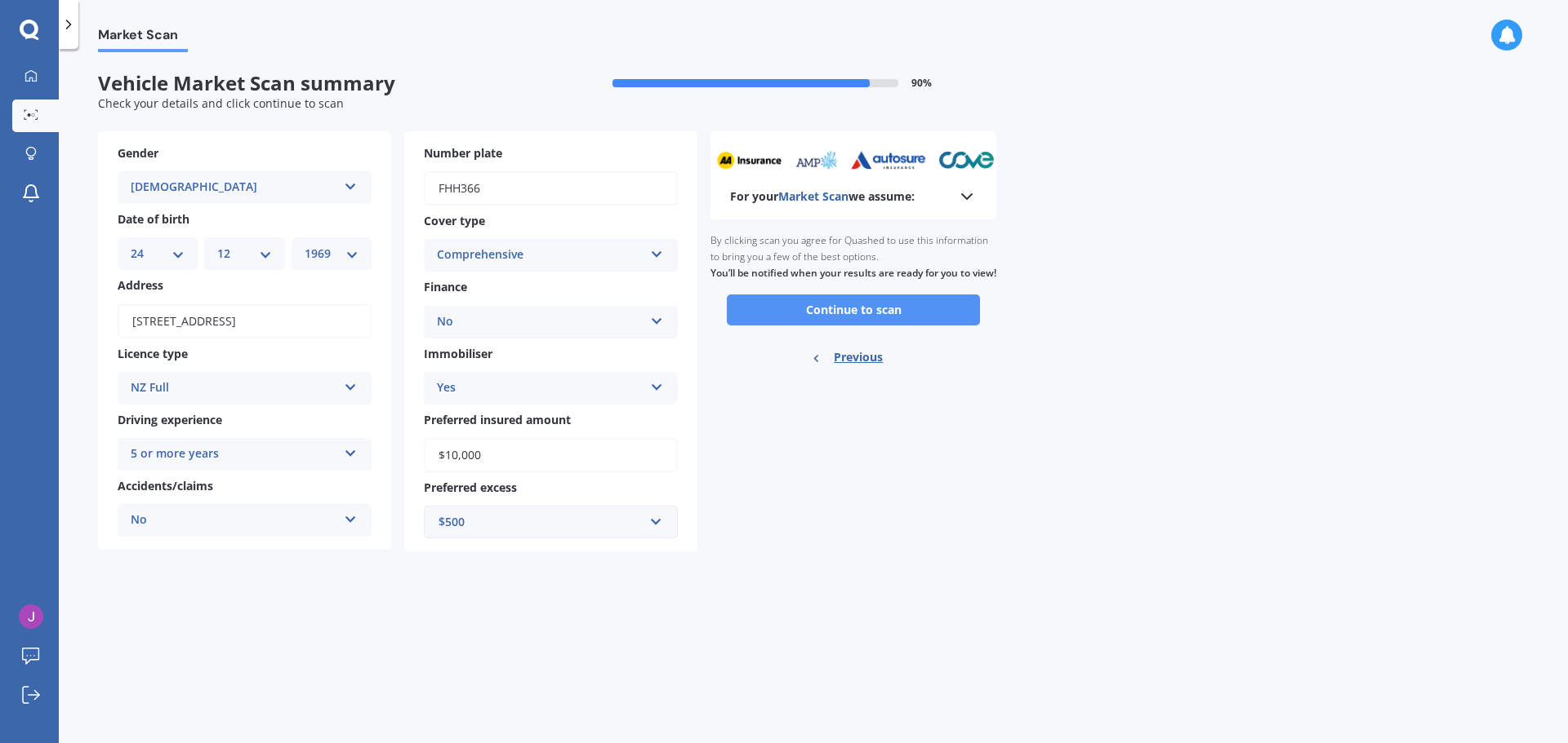
click at [876, 326] on button "Continue to scan" at bounding box center [853, 310] width 253 height 31
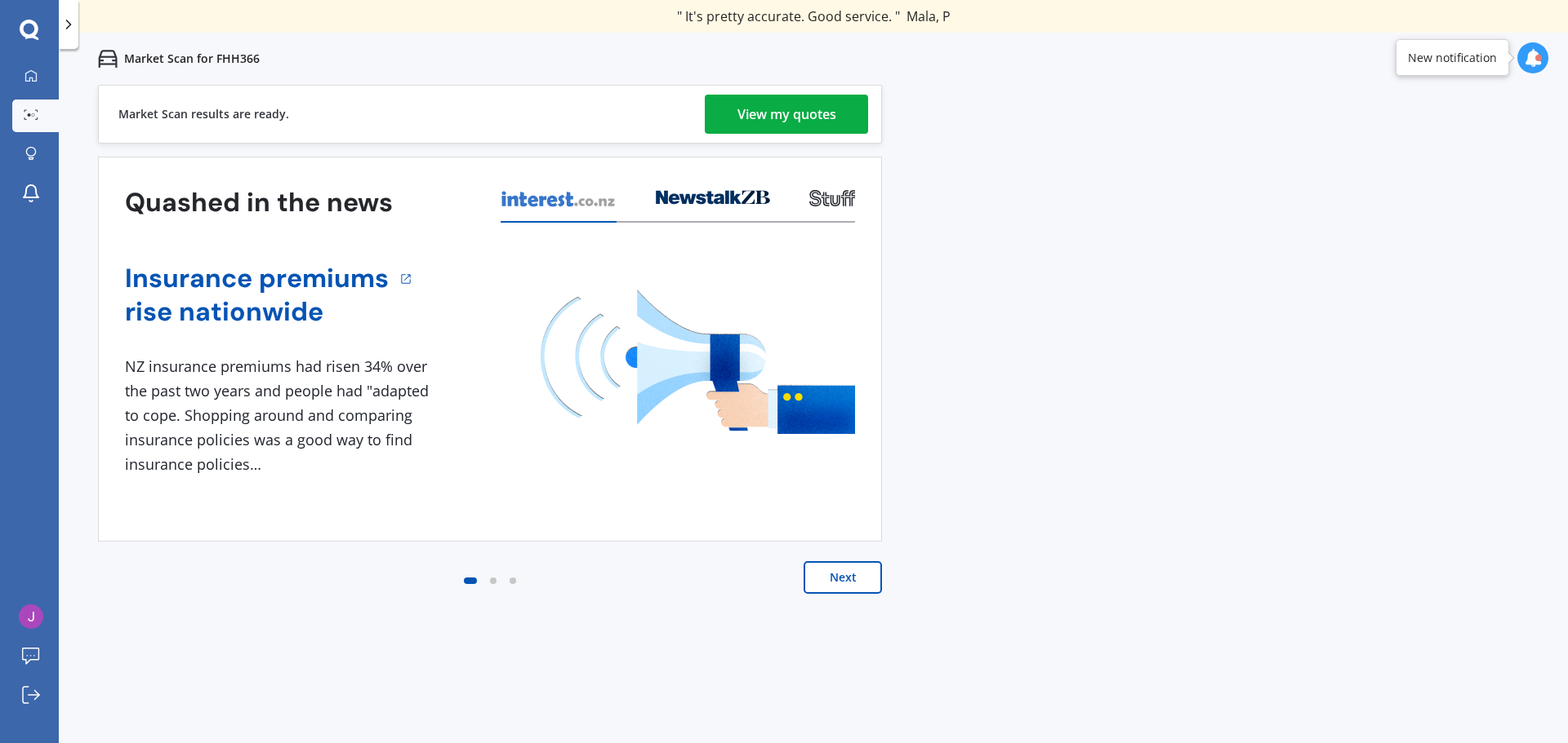
click at [828, 109] on div "View my quotes" at bounding box center [787, 114] width 99 height 39
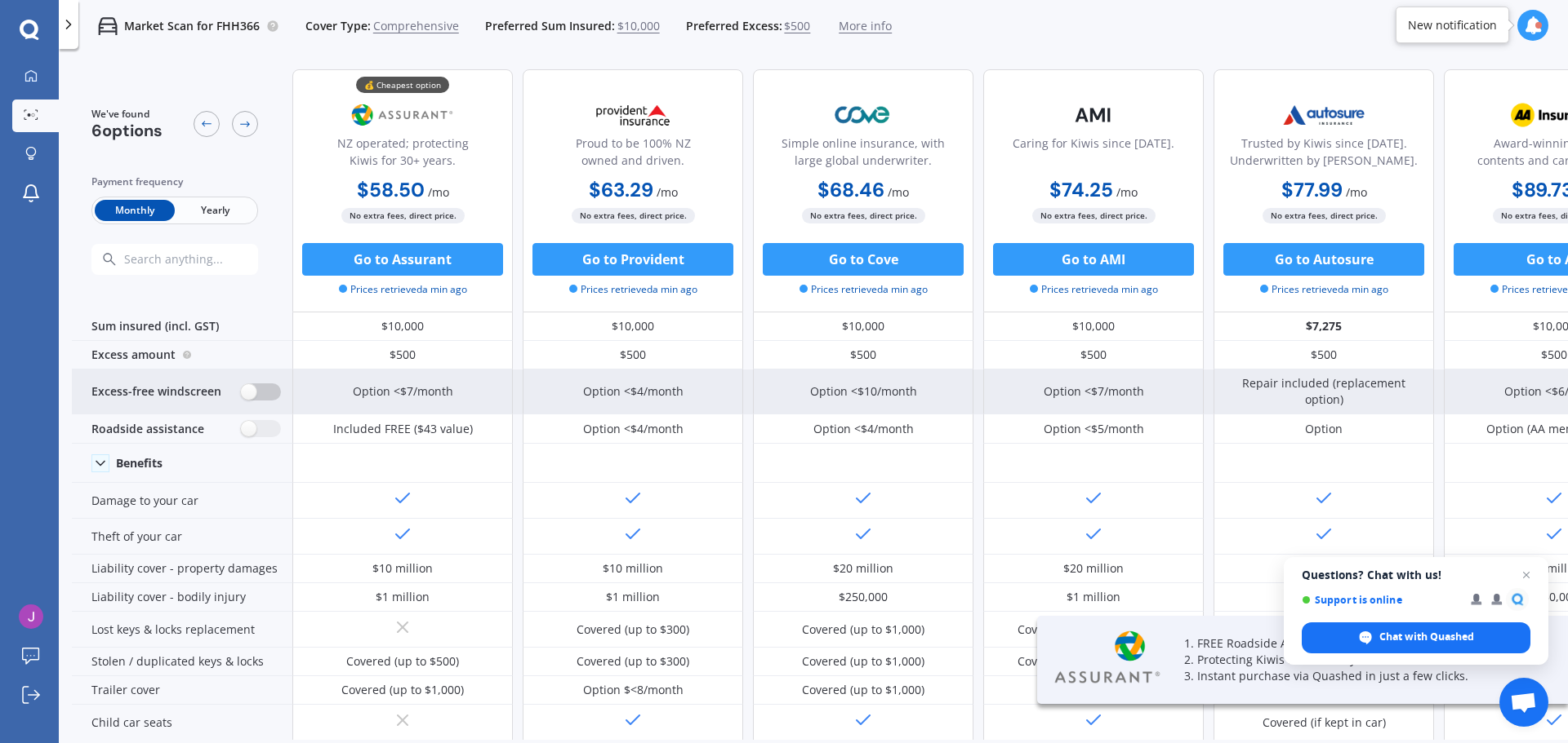
click at [255, 396] on label at bounding box center [261, 392] width 40 height 17
radio input "true"
